Goal: Transaction & Acquisition: Book appointment/travel/reservation

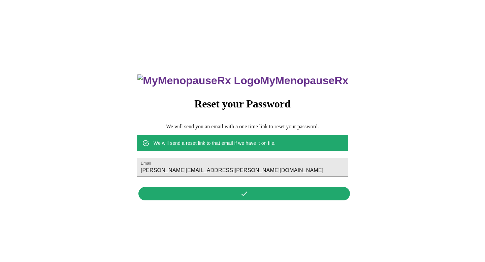
click at [265, 87] on h3 "MyMenopauseRx" at bounding box center [242, 80] width 211 height 12
click at [265, 74] on h3 "MyMenopauseRx" at bounding box center [242, 80] width 211 height 12
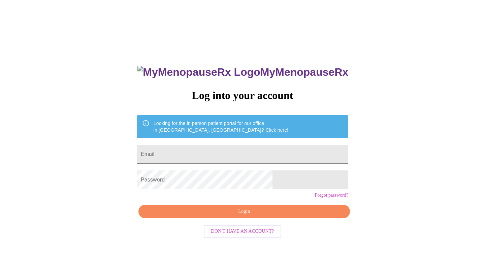
scroll to position [7, 0]
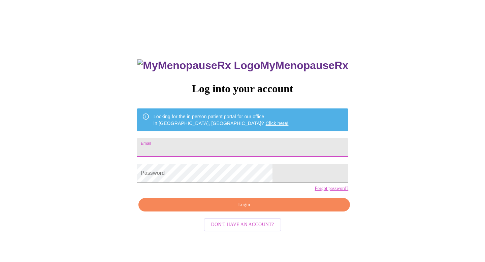
click at [221, 144] on input "Email" at bounding box center [243, 147] width 212 height 19
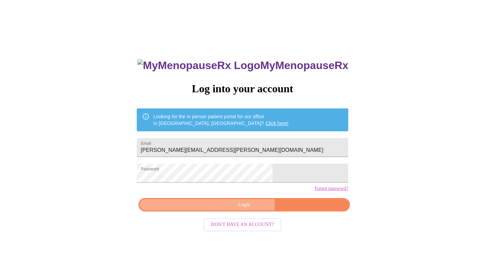
click at [239, 209] on span "Login" at bounding box center [244, 205] width 196 height 8
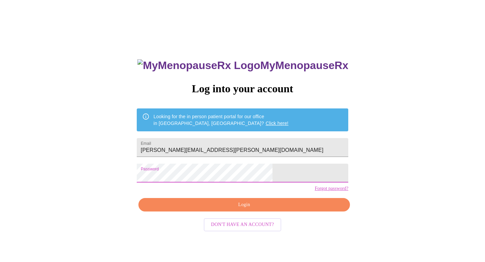
click at [167, 180] on div "MyMenopauseRx Log into your account Looking for the in person patient portal fo…" at bounding box center [243, 153] width 480 height 315
click at [249, 209] on span "Login" at bounding box center [244, 205] width 196 height 8
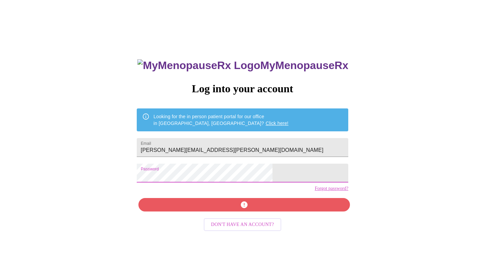
click at [158, 176] on div "MyMenopauseRx Log into your account Looking for the in person patient portal fo…" at bounding box center [243, 153] width 480 height 315
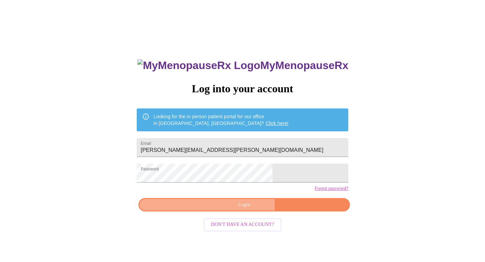
click at [235, 209] on span "Login" at bounding box center [244, 205] width 196 height 8
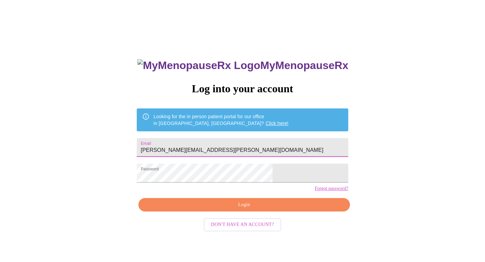
drag, startPoint x: 268, startPoint y: 147, endPoint x: 161, endPoint y: 141, distance: 107.6
click at [161, 141] on div "MyMenopauseRx Log into your account Looking for the in person patient portal fo…" at bounding box center [243, 153] width 480 height 315
type input "veronica.stonis@gmail.com"
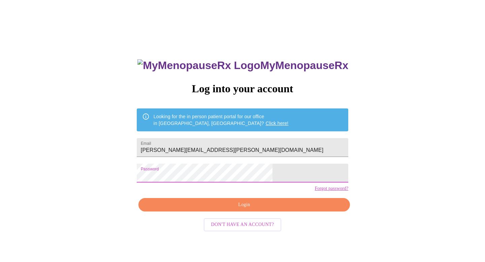
click at [205, 186] on form "Password" at bounding box center [243, 173] width 212 height 26
click at [166, 180] on div "MyMenopauseRx Log into your account Looking for the in person patient portal fo…" at bounding box center [243, 153] width 480 height 315
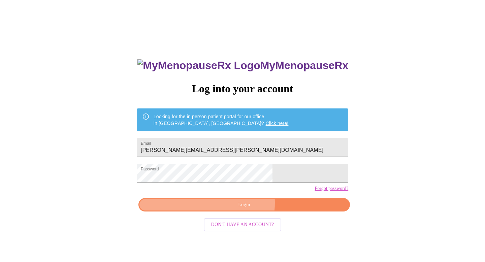
click at [235, 209] on span "Login" at bounding box center [244, 205] width 196 height 8
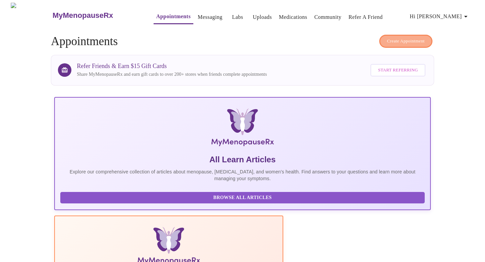
click at [401, 39] on span "Create Appointment" at bounding box center [406, 41] width 38 height 8
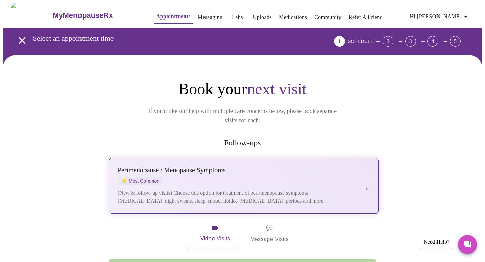
click at [352, 176] on div "Perimenopause / Menopause Symptoms ⭐ Most Common (New & follow-up visits) Choos…" at bounding box center [244, 185] width 253 height 39
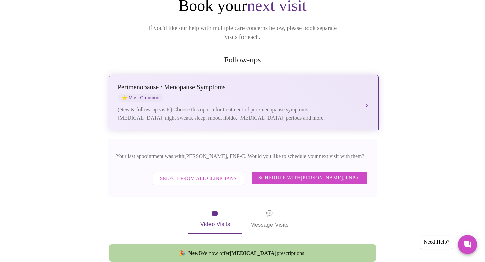
scroll to position [120, 0]
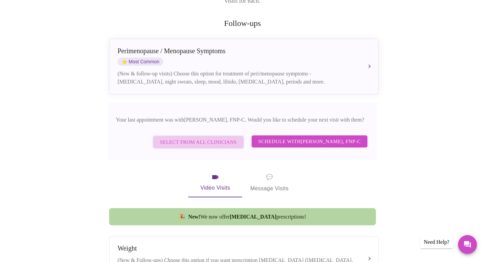
click at [192, 138] on span "Select from All Clinicians" at bounding box center [198, 142] width 77 height 9
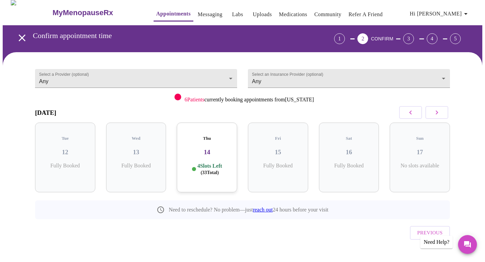
click at [209, 163] on p "4 Slots Left ( 33 Total)" at bounding box center [209, 169] width 25 height 13
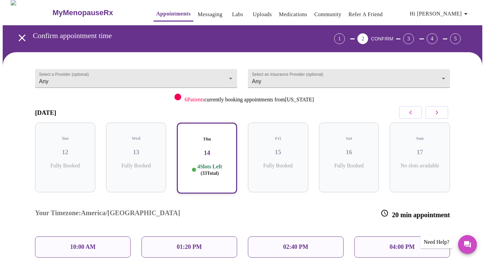
scroll to position [4, 0]
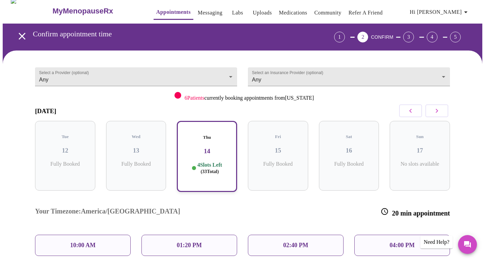
click at [308, 242] on p "02:40 PM" at bounding box center [295, 245] width 25 height 7
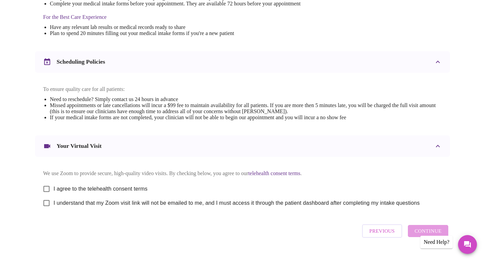
scroll to position [220, 0]
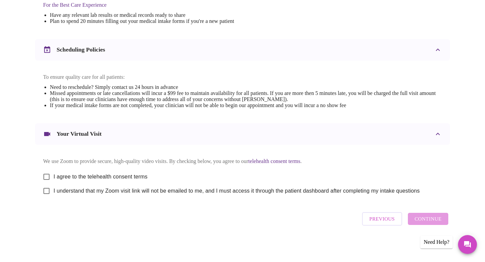
click at [46, 182] on input "I agree to the telehealth consent terms" at bounding box center [46, 177] width 14 height 14
checkbox input "true"
click at [47, 198] on input "I understand that my Zoom visit link will not be emailed to me, and I must acce…" at bounding box center [46, 191] width 14 height 14
checkbox input "true"
click at [430, 223] on span "Continue" at bounding box center [428, 219] width 27 height 9
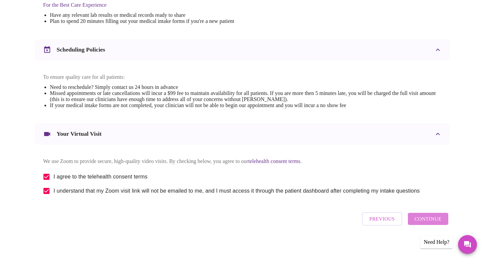
scroll to position [25, 0]
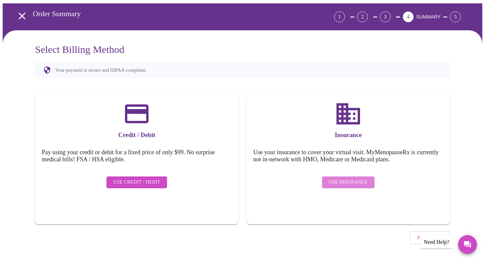
click at [350, 178] on span "Use Insurance" at bounding box center [348, 182] width 39 height 8
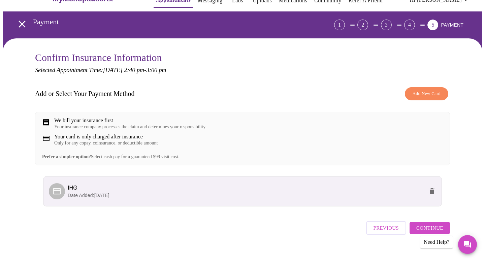
scroll to position [30, 0]
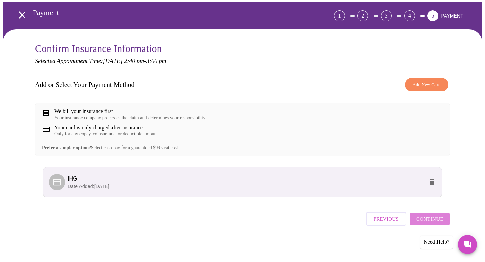
click at [436, 221] on span "Continue" at bounding box center [429, 219] width 27 height 9
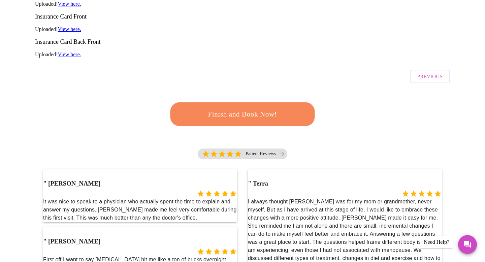
scroll to position [150, 0]
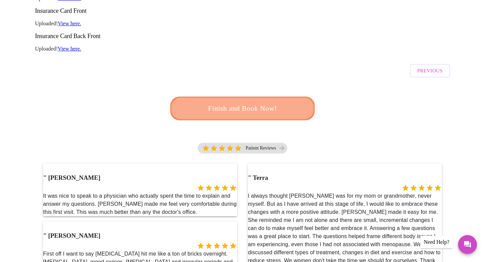
click at [244, 102] on span "Finish and Book Now!" at bounding box center [242, 108] width 125 height 12
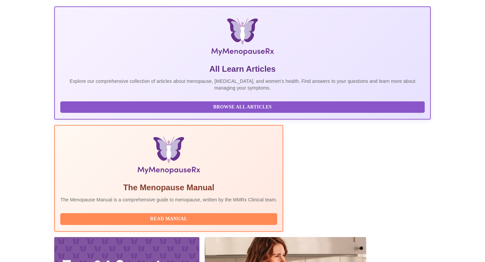
scroll to position [95, 0]
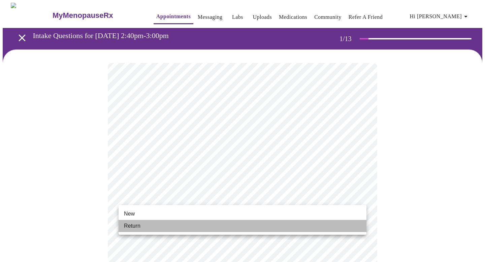
click at [246, 222] on li "Return" at bounding box center [243, 226] width 248 height 12
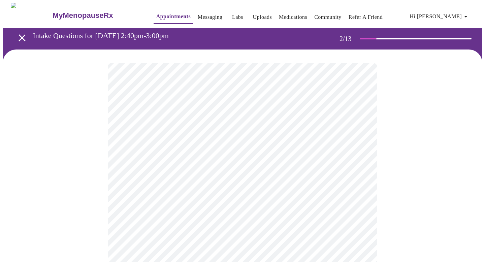
click at [243, 136] on body "MyMenopauseRx Appointments Messaging Labs Uploads Medications Community Refer a…" at bounding box center [243, 205] width 480 height 405
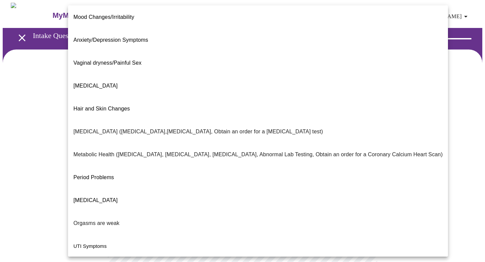
scroll to position [87, 0]
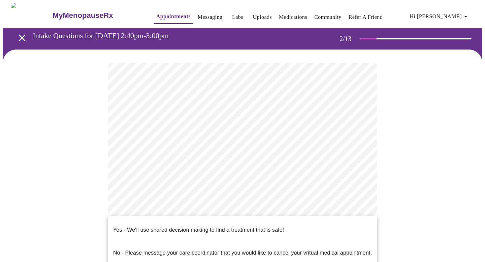
click at [210, 206] on body "MyMenopauseRx Appointments Messaging Labs Uploads Medications Community Refer a…" at bounding box center [243, 203] width 480 height 401
click at [205, 226] on p "Yes - We'll use shared decision making to find a treatment that is safe!" at bounding box center [198, 230] width 171 height 8
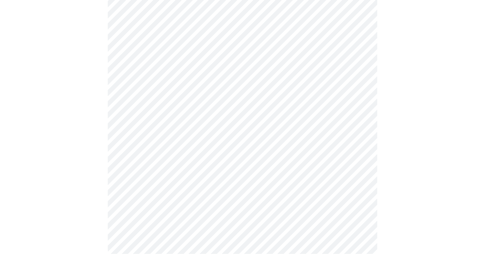
scroll to position [0, 0]
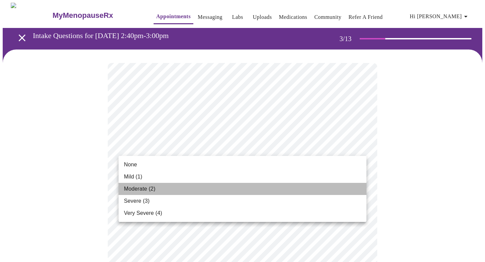
click at [179, 190] on li "Moderate (2)" at bounding box center [243, 189] width 248 height 12
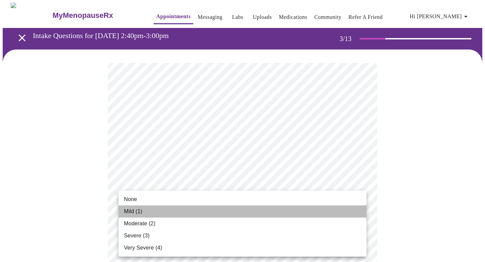
click at [160, 210] on li "Mild (1)" at bounding box center [243, 211] width 248 height 12
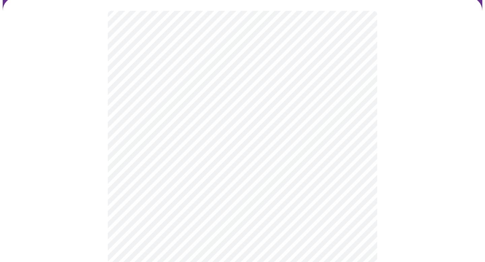
scroll to position [70, 0]
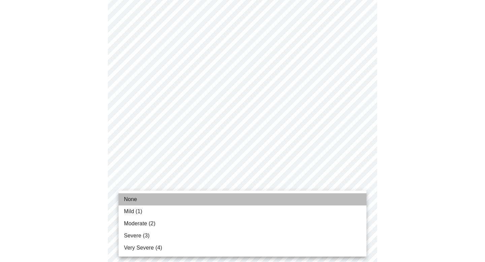
click at [180, 198] on li "None" at bounding box center [243, 199] width 248 height 12
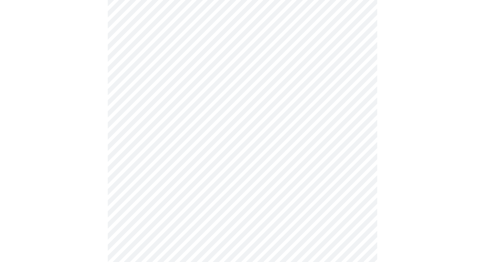
scroll to position [137, 0]
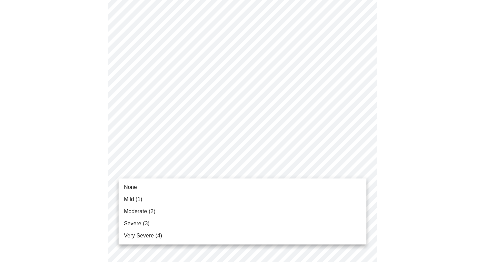
click at [182, 186] on li "None" at bounding box center [243, 187] width 248 height 12
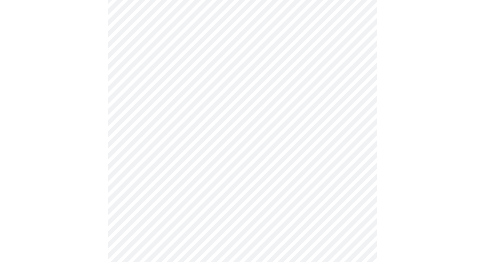
scroll to position [167, 0]
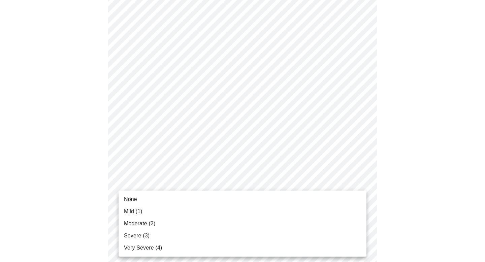
click at [187, 178] on body "MyMenopauseRx Appointments Messaging Labs Uploads Medications Community Refer a…" at bounding box center [243, 264] width 480 height 858
click at [164, 211] on li "Mild (1)" at bounding box center [243, 211] width 248 height 12
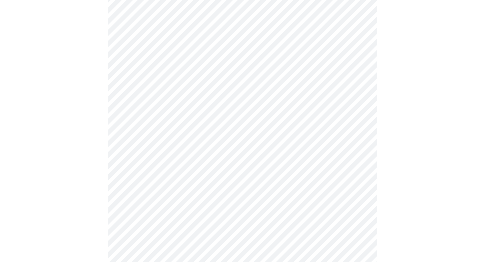
scroll to position [265, 0]
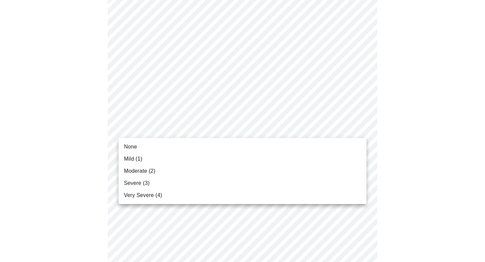
click at [193, 128] on body "MyMenopauseRx Appointments Messaging Labs Uploads Medications Community Refer a…" at bounding box center [243, 162] width 480 height 849
click at [183, 156] on li "Mild (1)" at bounding box center [243, 159] width 248 height 12
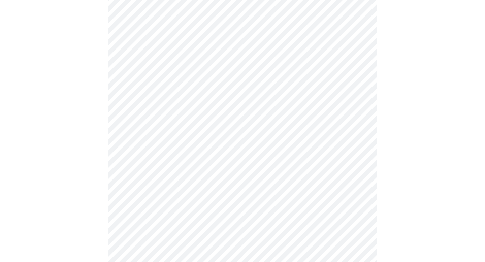
scroll to position [322, 0]
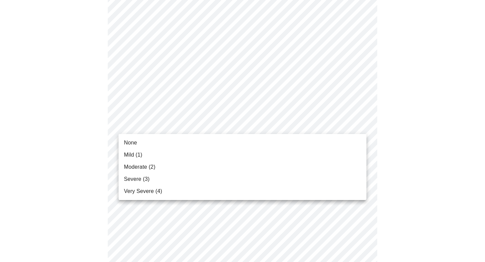
click at [195, 122] on body "MyMenopauseRx Appointments Messaging Labs Uploads Medications Community Refer a…" at bounding box center [243, 99] width 480 height 839
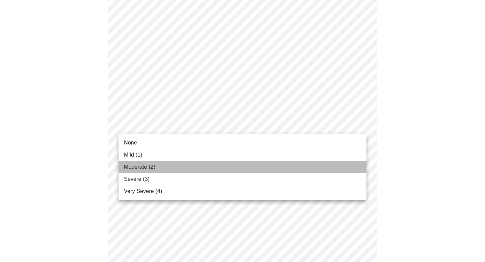
click at [176, 166] on li "Moderate (2)" at bounding box center [243, 167] width 248 height 12
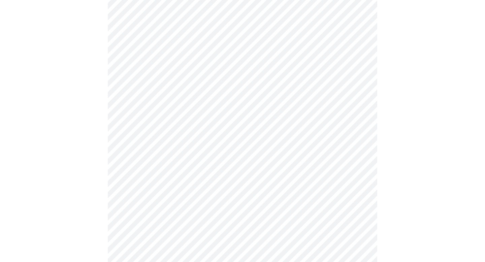
scroll to position [377, 0]
click at [186, 124] on body "MyMenopauseRx Appointments Messaging Labs Uploads Medications Community Refer a…" at bounding box center [243, 41] width 480 height 830
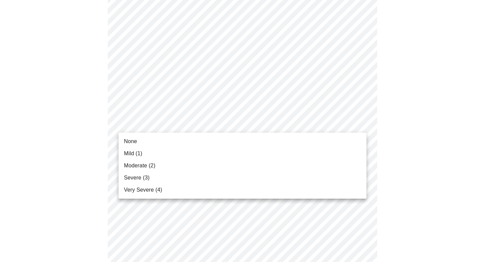
click at [173, 165] on li "Moderate (2)" at bounding box center [243, 166] width 248 height 12
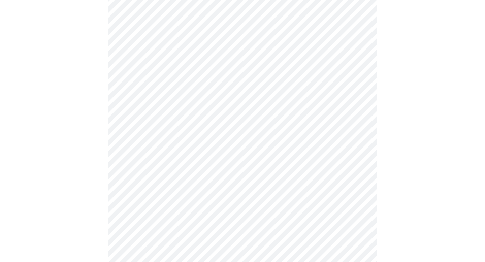
scroll to position [389, 0]
click at [183, 160] on body "MyMenopauseRx Appointments Messaging Labs Uploads Medications Community Refer a…" at bounding box center [243, 24] width 480 height 820
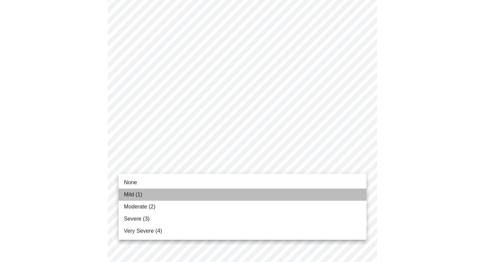
click at [166, 199] on li "Mild (1)" at bounding box center [243, 195] width 248 height 12
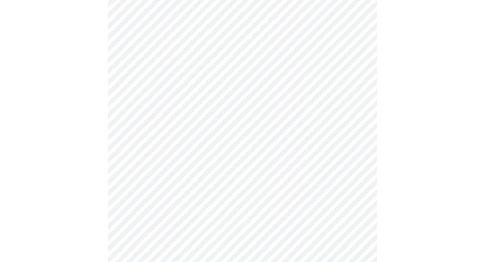
scroll to position [420, 0]
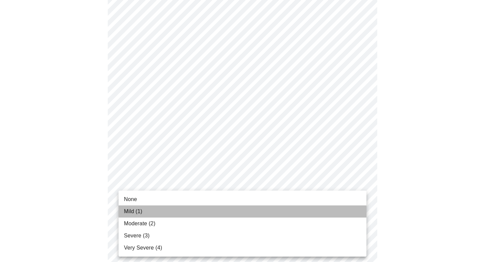
click at [164, 213] on li "Mild (1)" at bounding box center [243, 211] width 248 height 12
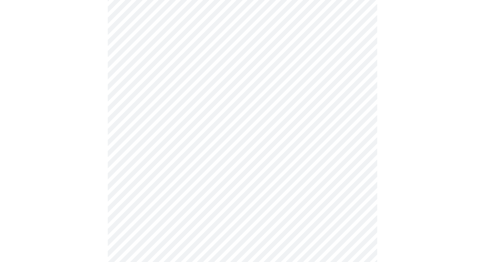
scroll to position [482, 0]
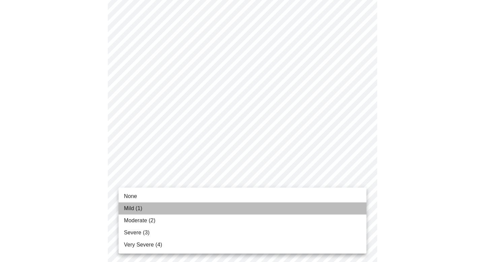
click at [168, 212] on li "Mild (1)" at bounding box center [243, 208] width 248 height 12
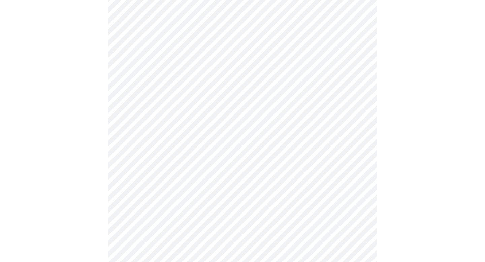
scroll to position [202, 0]
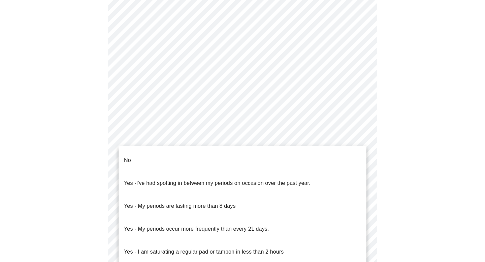
click at [201, 181] on body "MyMenopauseRx Appointments Messaging Labs Uploads Medications Community Refer a…" at bounding box center [243, 120] width 480 height 638
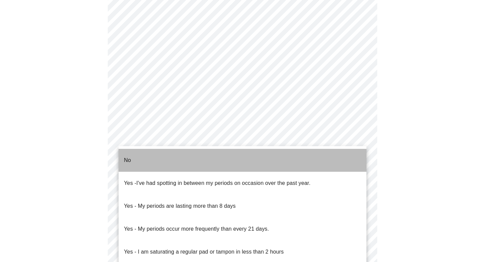
click at [198, 153] on li "No" at bounding box center [243, 160] width 248 height 23
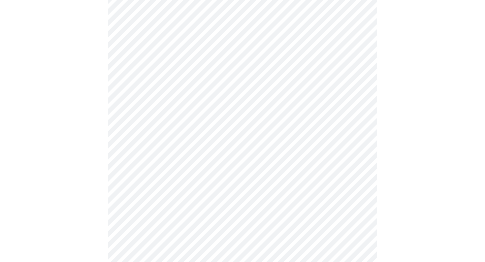
scroll to position [233, 0]
click at [217, 195] on body "MyMenopauseRx Appointments Messaging Labs Uploads Medications Community Refer a…" at bounding box center [243, 86] width 480 height 634
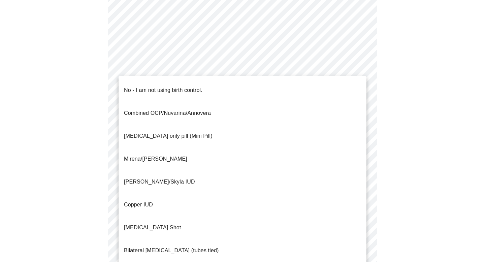
click at [202, 88] on p "No - I am not using birth control." at bounding box center [163, 90] width 78 height 8
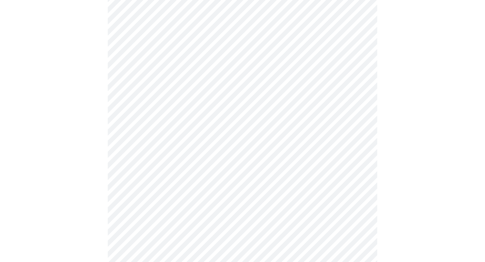
scroll to position [295, 0]
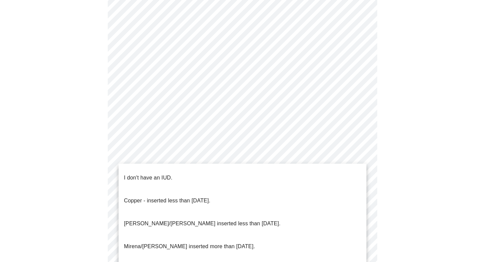
click at [223, 186] on body "MyMenopauseRx Appointments Messaging Labs Uploads Medications Community Refer a…" at bounding box center [243, 22] width 480 height 630
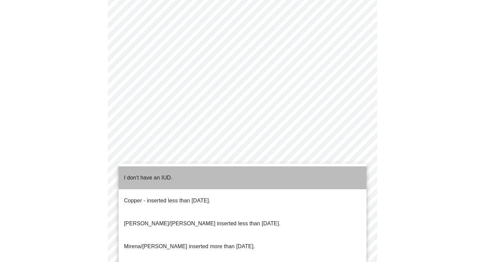
click at [219, 173] on li "I don't have an IUD." at bounding box center [243, 177] width 248 height 23
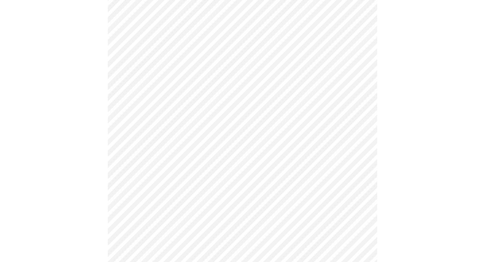
scroll to position [363, 0]
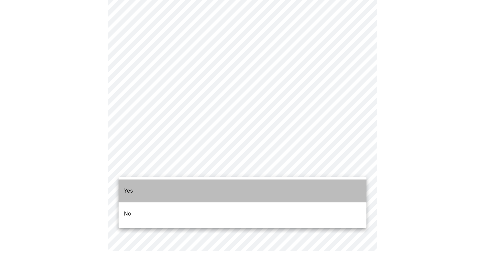
click at [197, 189] on li "Yes" at bounding box center [243, 191] width 248 height 23
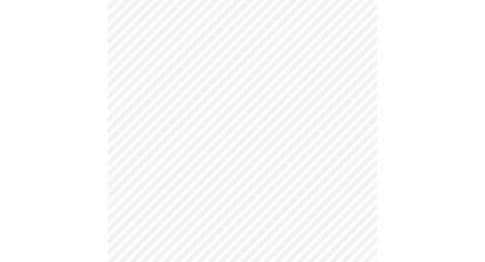
scroll to position [1736, 0]
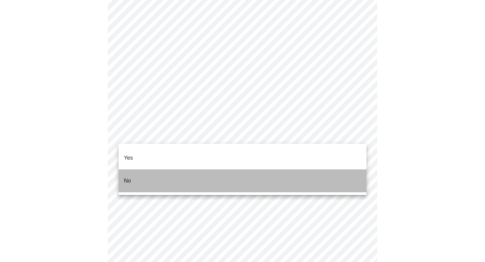
click at [246, 170] on li "No" at bounding box center [243, 180] width 248 height 23
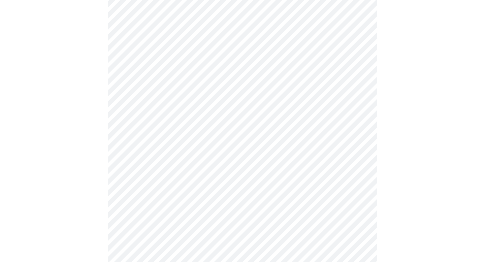
scroll to position [430, 0]
